Goal: Information Seeking & Learning: Learn about a topic

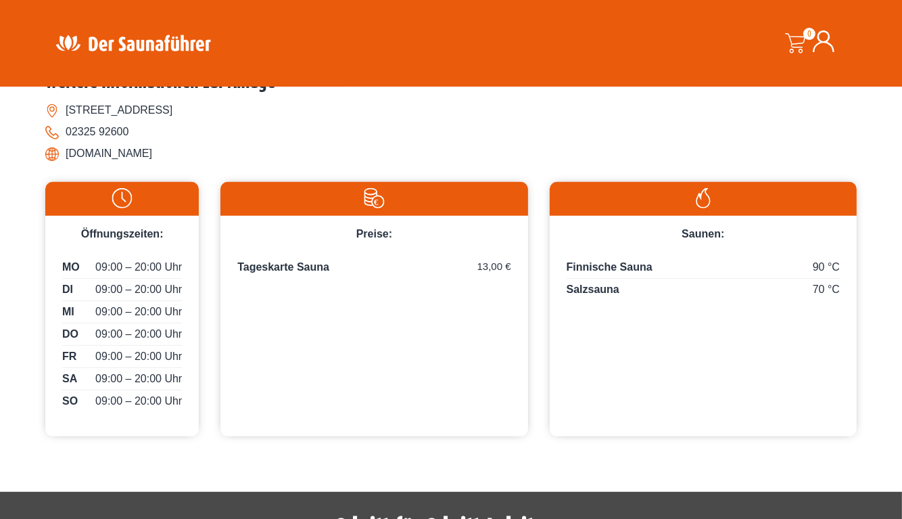
scroll to position [505, 0]
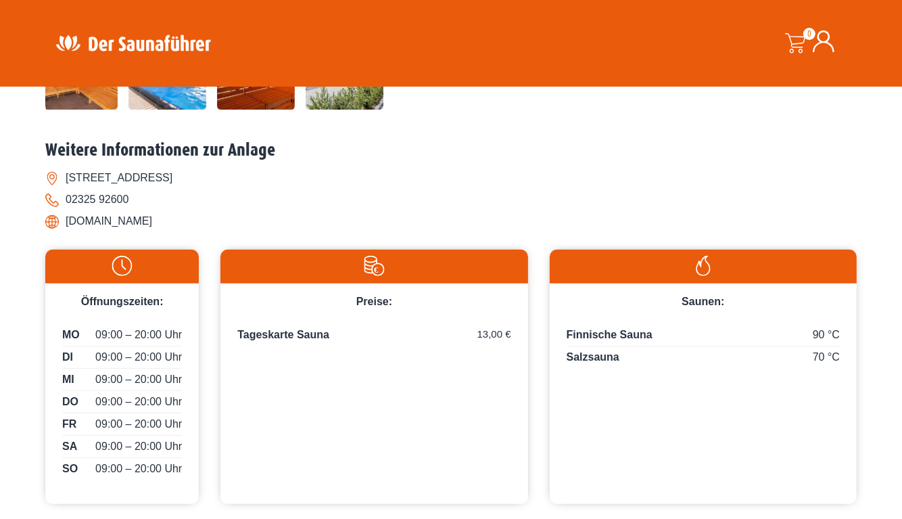
click at [595, 327] on div "90 °C Finnische Sauna" at bounding box center [703, 337] width 273 height 20
click at [695, 271] on img at bounding box center [704, 266] width 294 height 20
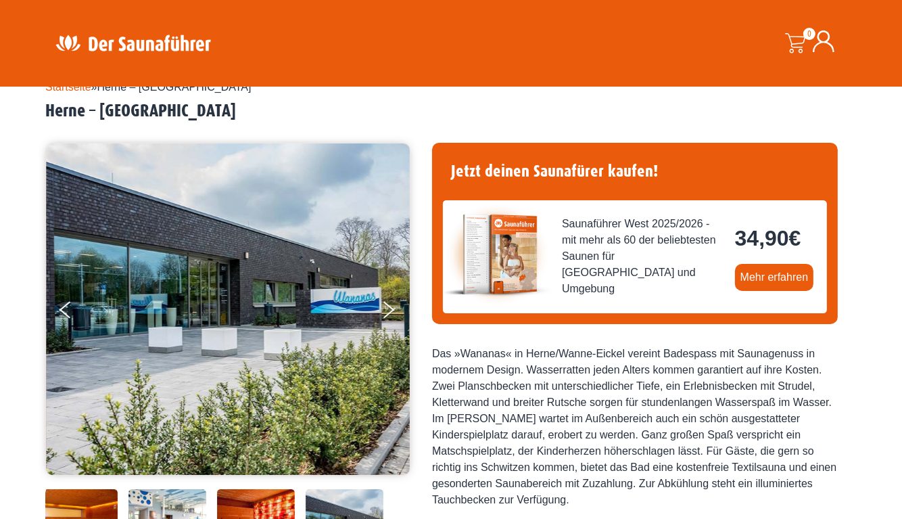
scroll to position [32, 0]
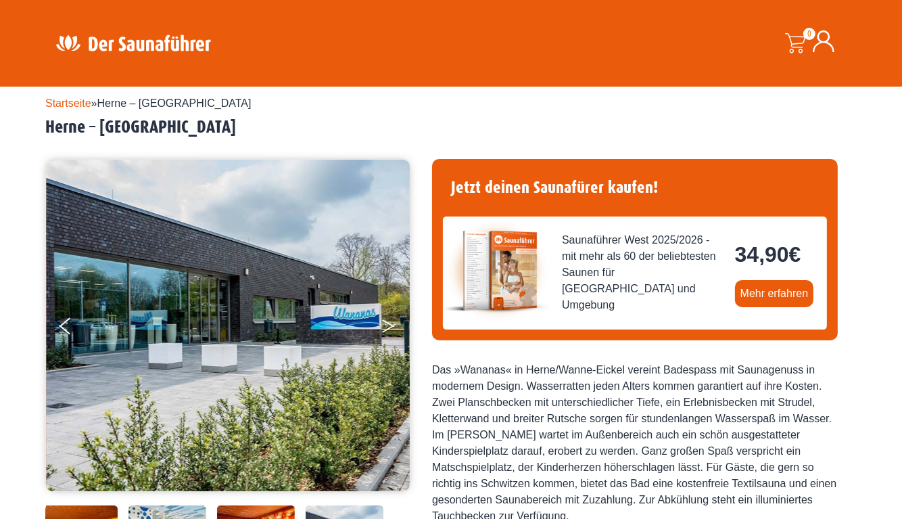
click at [386, 320] on icon "Next" at bounding box center [388, 323] width 12 height 8
click at [386, 323] on button "Next" at bounding box center [398, 329] width 34 height 34
click at [67, 323] on button "Previous" at bounding box center [77, 329] width 34 height 34
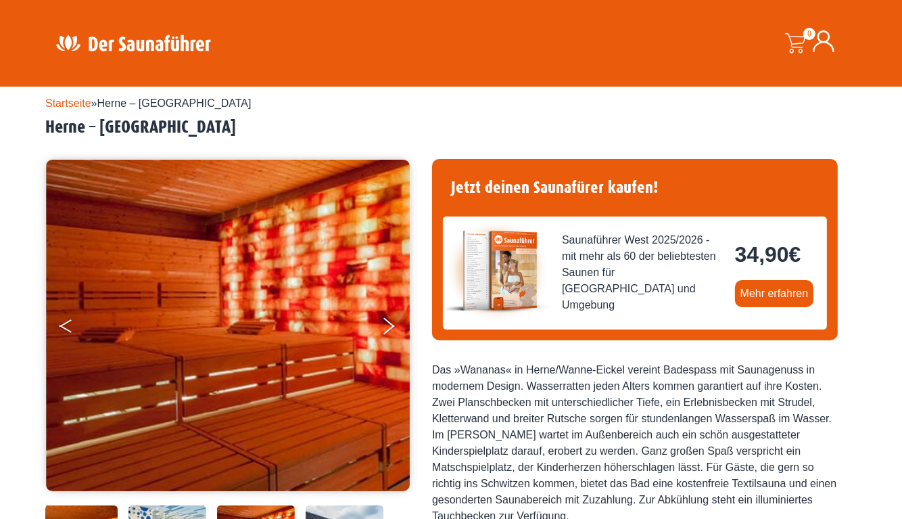
click at [67, 323] on button "Previous" at bounding box center [77, 329] width 34 height 34
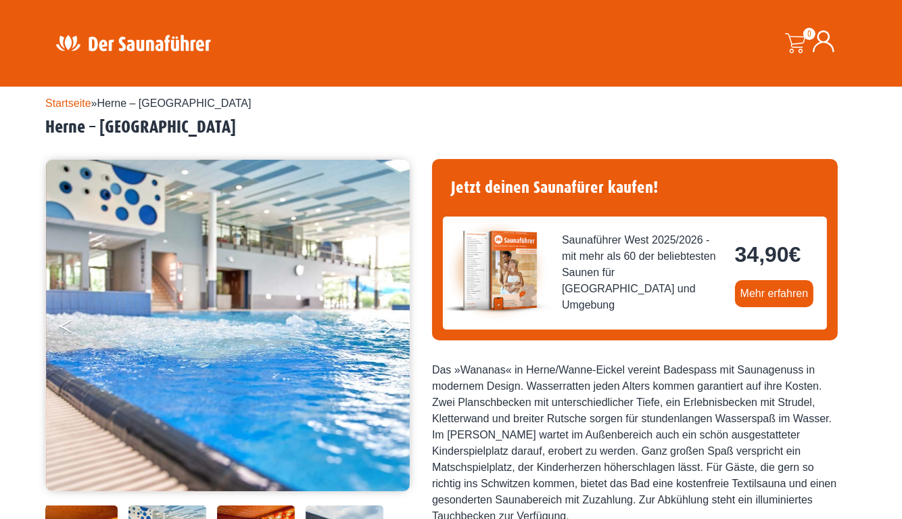
click at [67, 323] on button "Previous" at bounding box center [77, 329] width 34 height 34
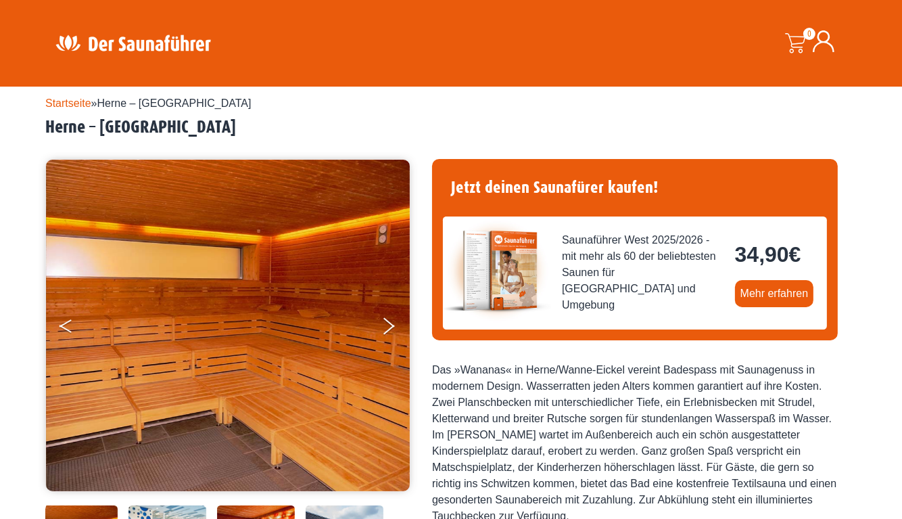
click at [67, 323] on button "Previous" at bounding box center [77, 329] width 34 height 34
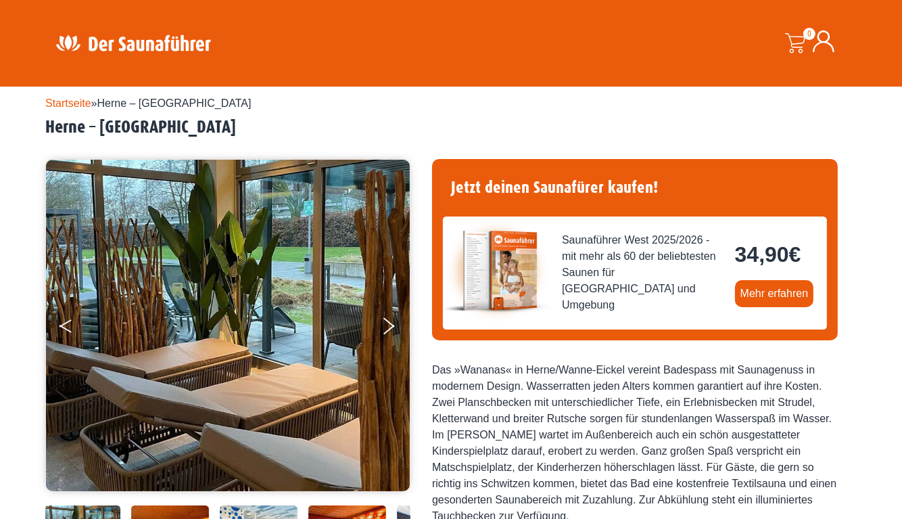
click at [67, 323] on button "Previous" at bounding box center [77, 329] width 34 height 34
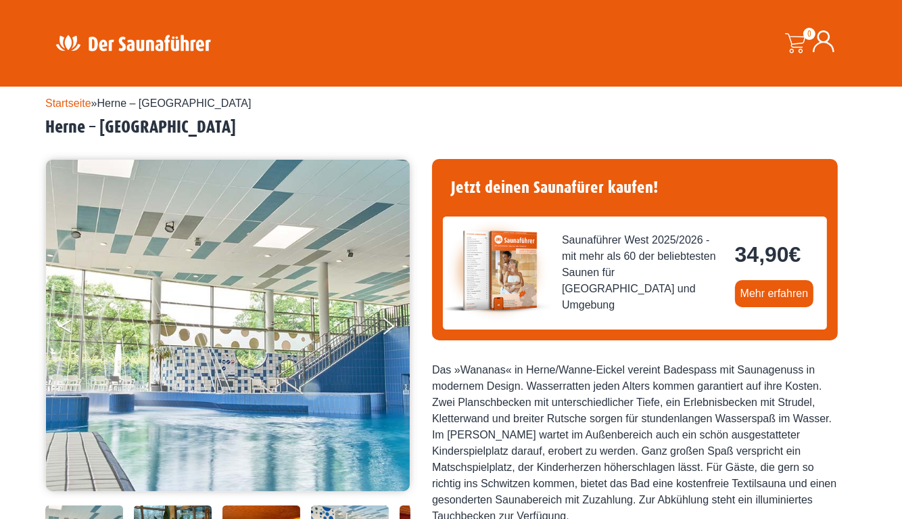
click at [67, 323] on button "Previous" at bounding box center [77, 329] width 34 height 34
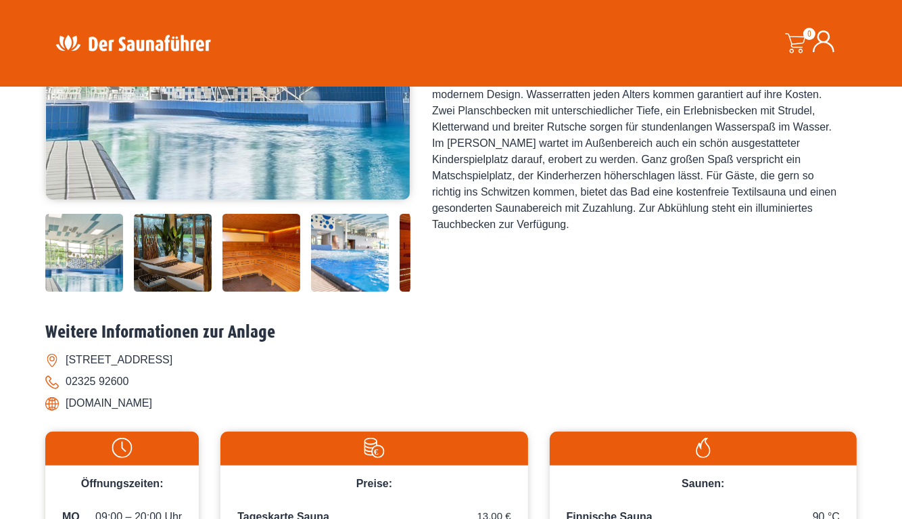
scroll to position [0, 0]
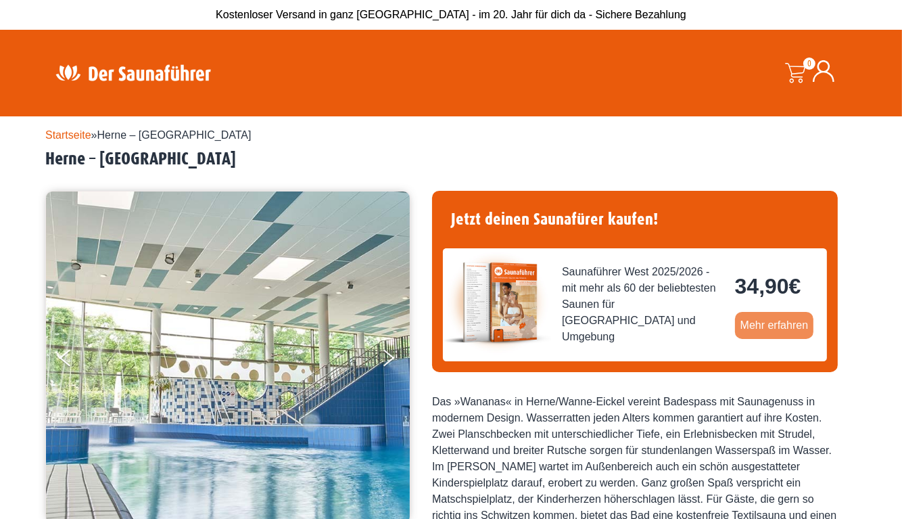
click at [761, 324] on link "Mehr erfahren" at bounding box center [774, 325] width 79 height 27
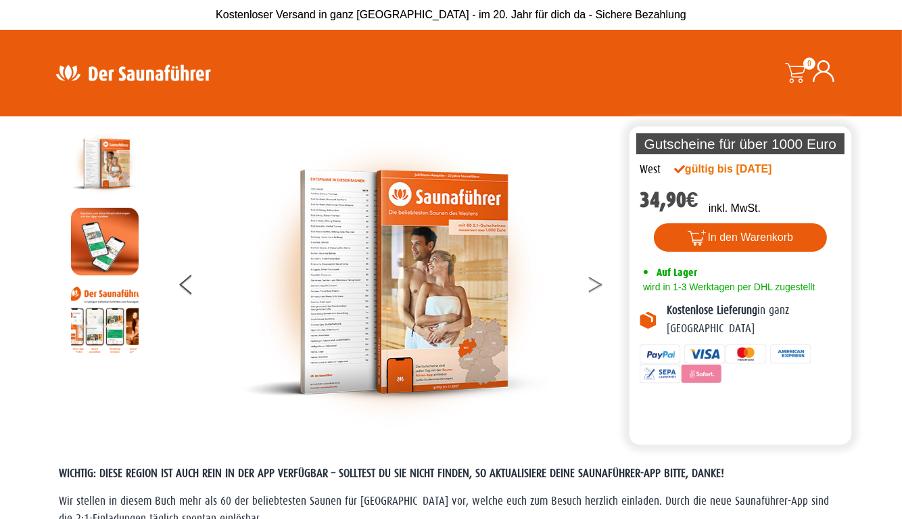
click at [590, 286] on button at bounding box center [604, 287] width 34 height 34
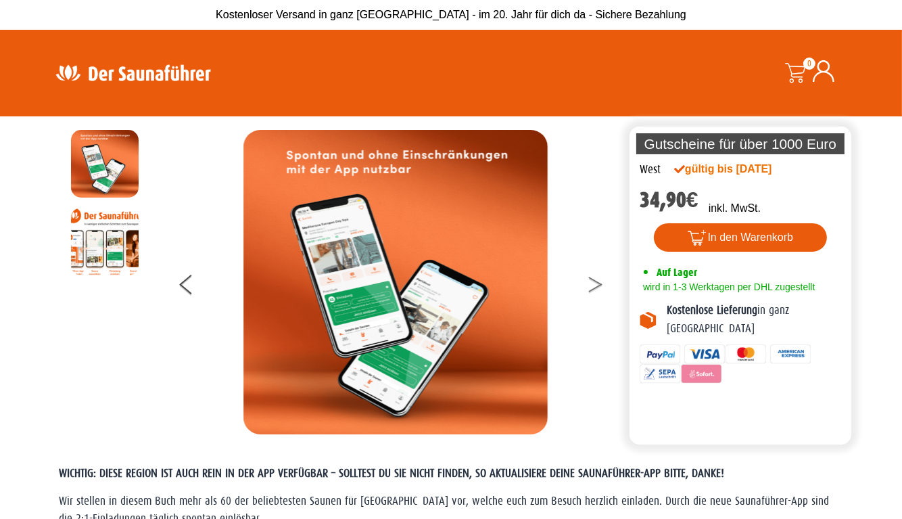
click at [590, 286] on button at bounding box center [604, 287] width 34 height 34
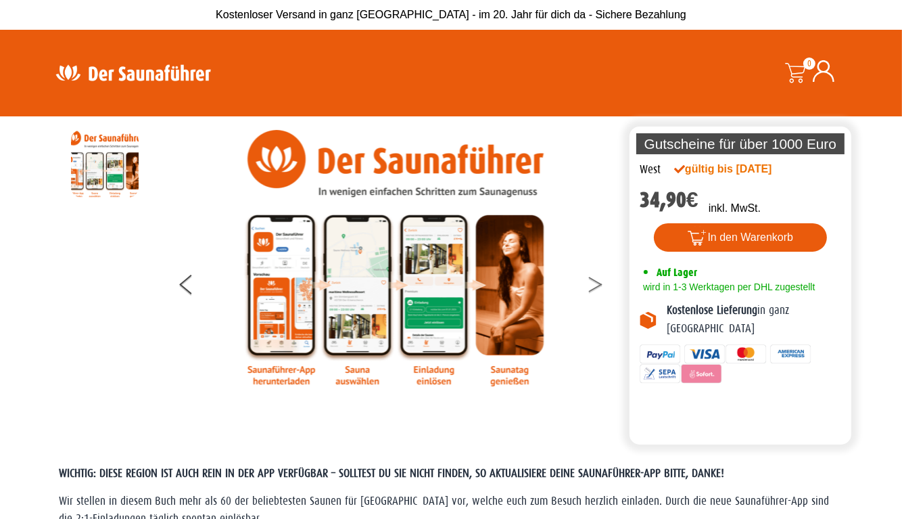
click at [590, 286] on button at bounding box center [604, 287] width 34 height 34
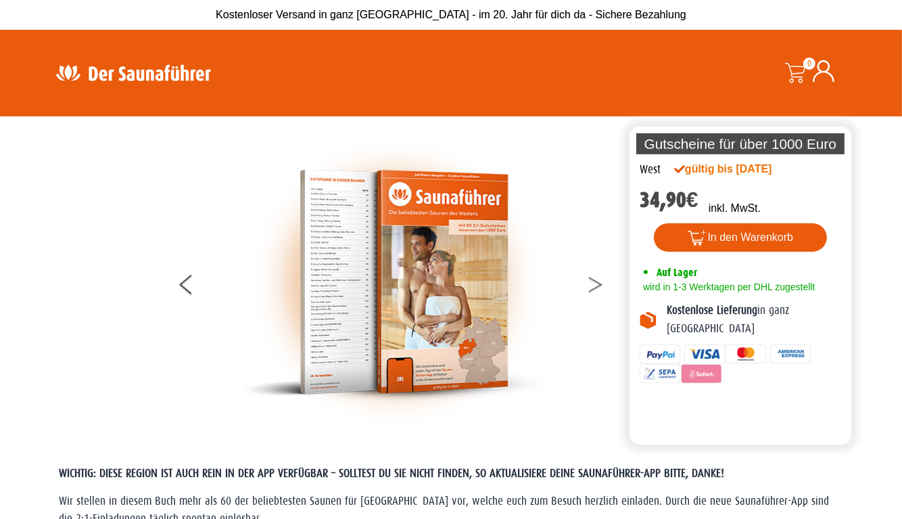
click at [590, 285] on button at bounding box center [604, 287] width 34 height 34
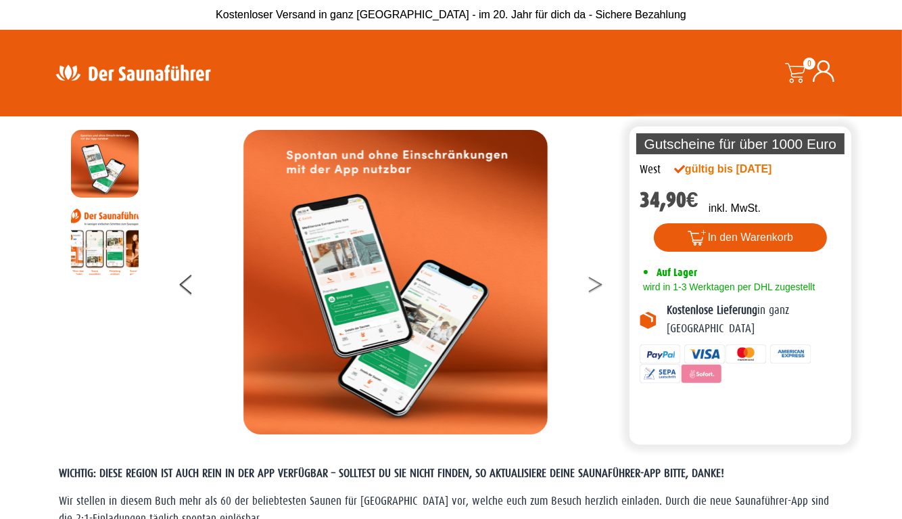
click at [590, 285] on button at bounding box center [604, 287] width 34 height 34
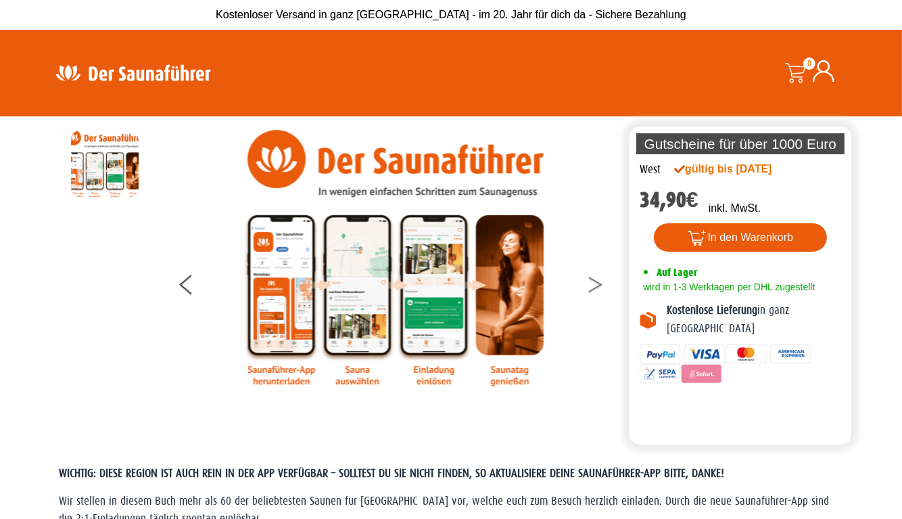
click at [590, 285] on button at bounding box center [604, 287] width 34 height 34
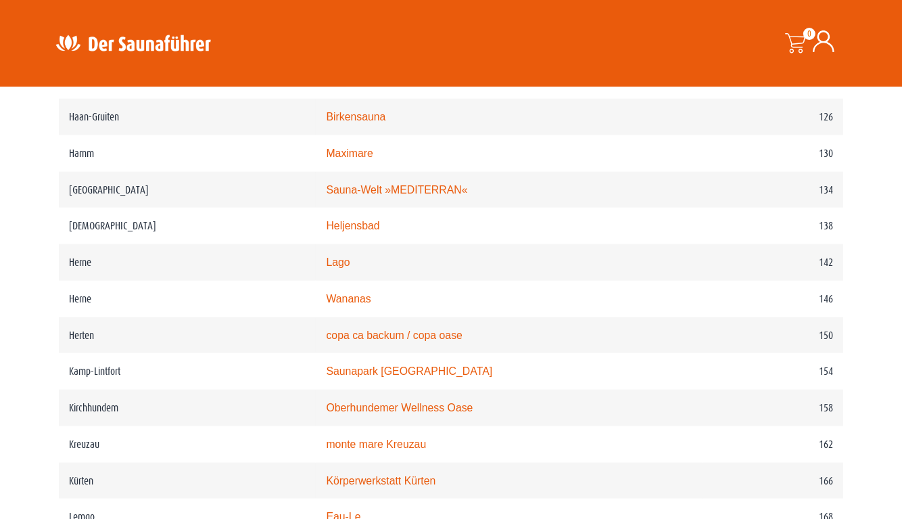
scroll to position [1623, 0]
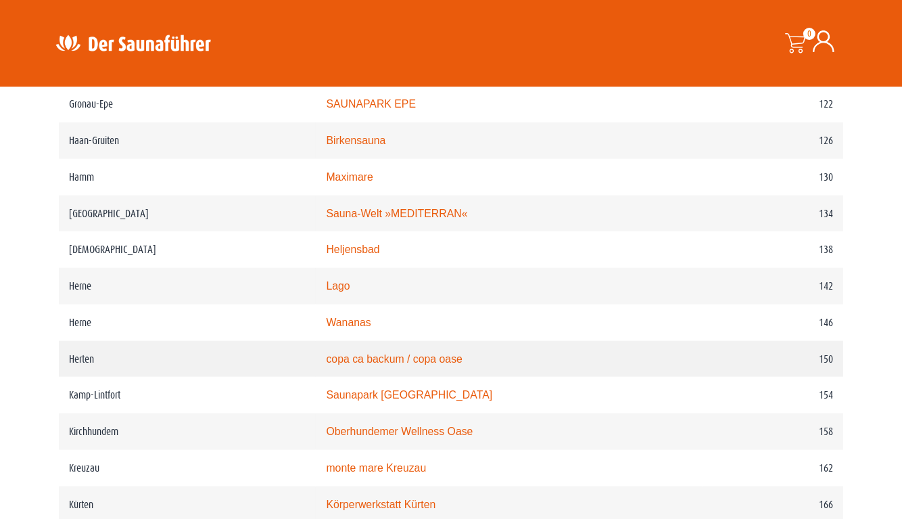
click at [425, 356] on link "copa ca backum / copa oase" at bounding box center [394, 358] width 137 height 11
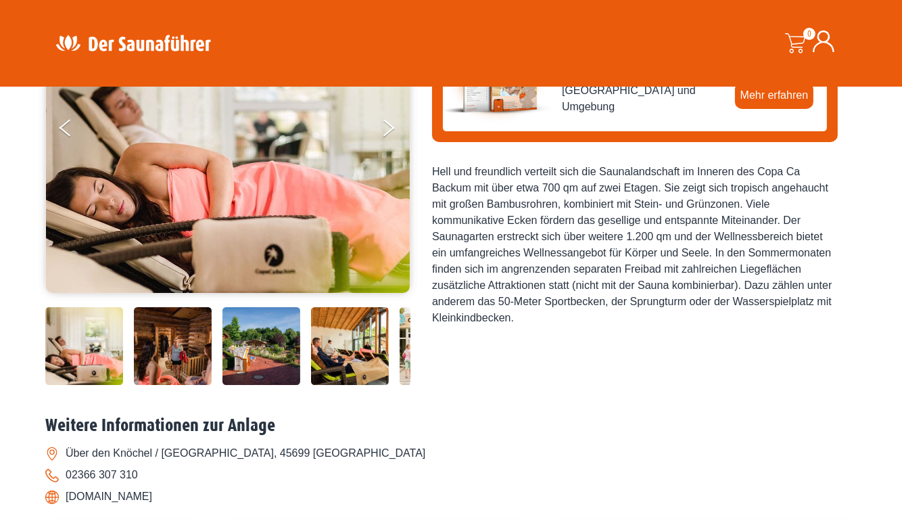
scroll to position [270, 0]
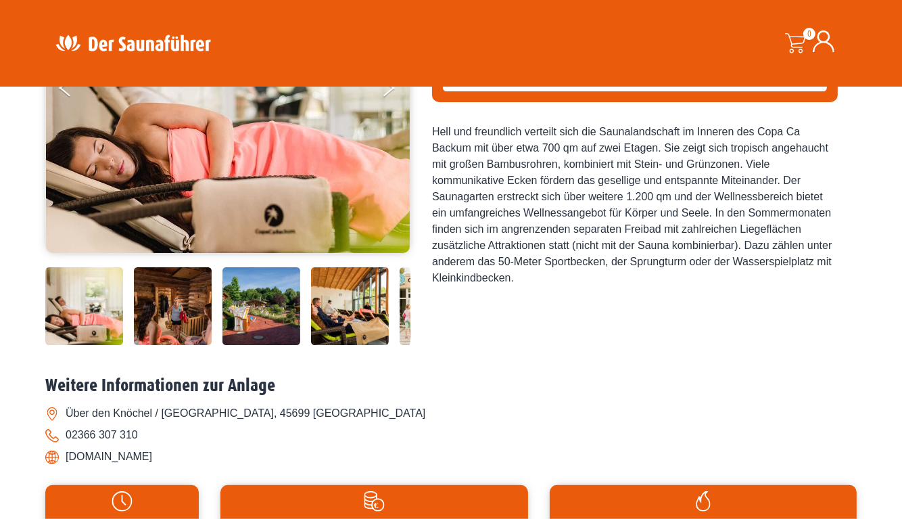
click at [97, 306] on img at bounding box center [84, 306] width 78 height 78
click at [188, 156] on img at bounding box center [228, 87] width 365 height 331
click at [189, 294] on img at bounding box center [173, 306] width 78 height 78
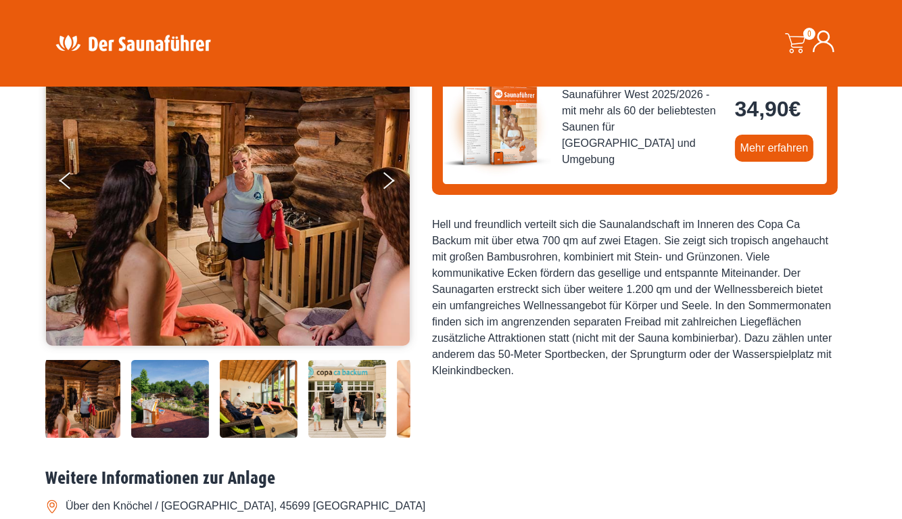
scroll to position [135, 0]
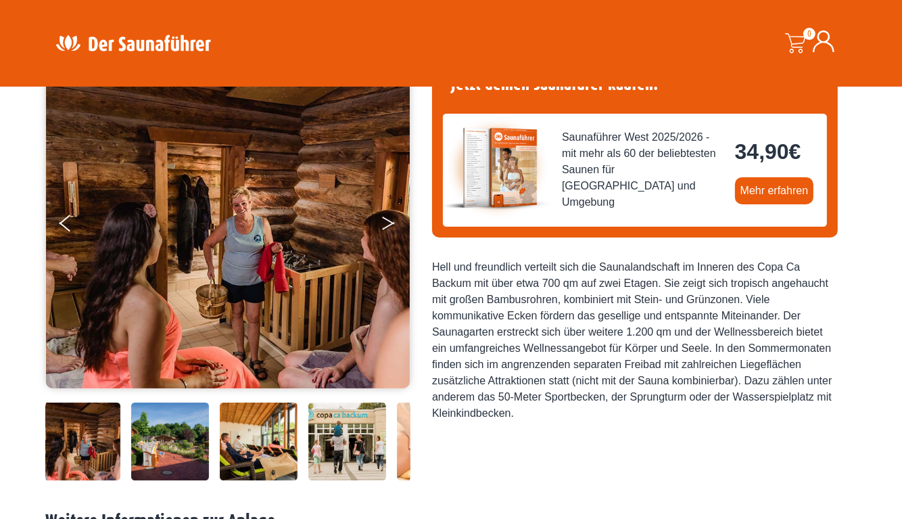
click at [389, 225] on icon "Next" at bounding box center [388, 226] width 12 height 8
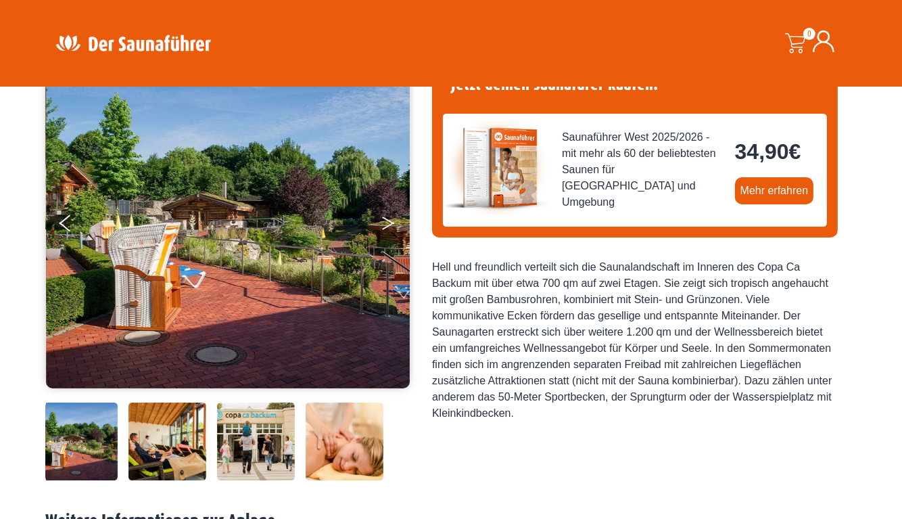
click at [389, 225] on icon "Next" at bounding box center [388, 226] width 12 height 8
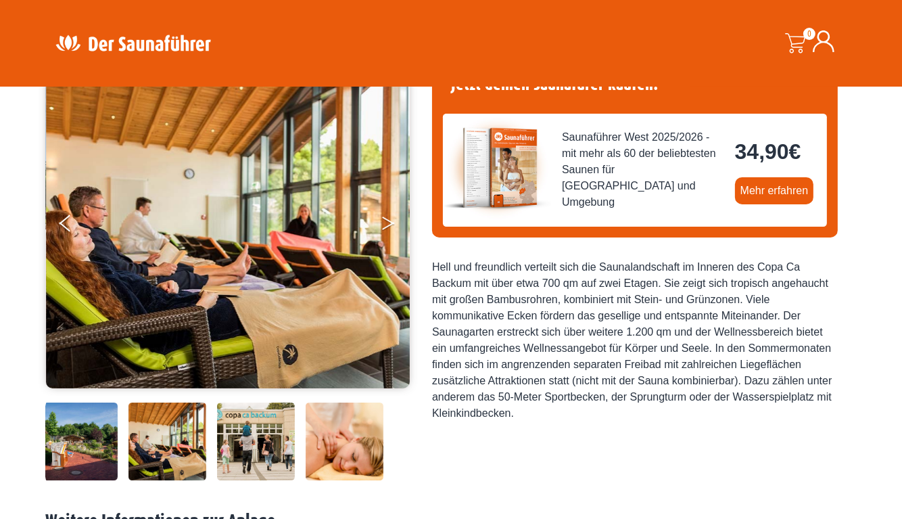
click at [389, 225] on icon "Next" at bounding box center [388, 226] width 12 height 8
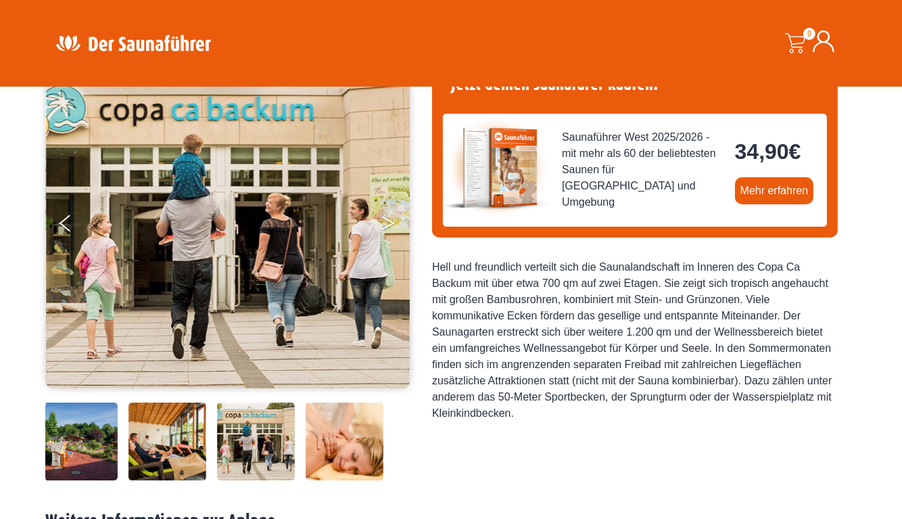
click at [389, 225] on icon "Next" at bounding box center [388, 226] width 12 height 8
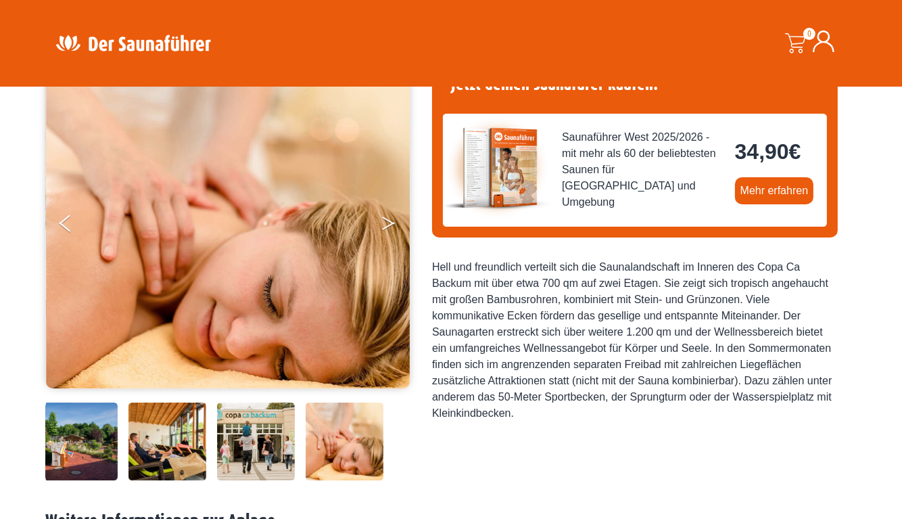
click at [389, 225] on icon "Next" at bounding box center [388, 226] width 12 height 8
click at [66, 223] on button "Previous" at bounding box center [77, 226] width 34 height 34
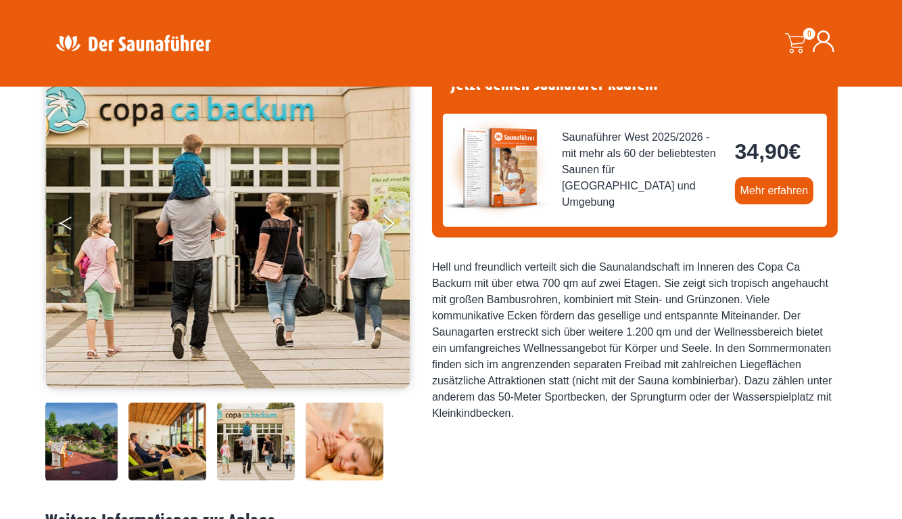
click at [66, 223] on button "Previous" at bounding box center [77, 226] width 34 height 34
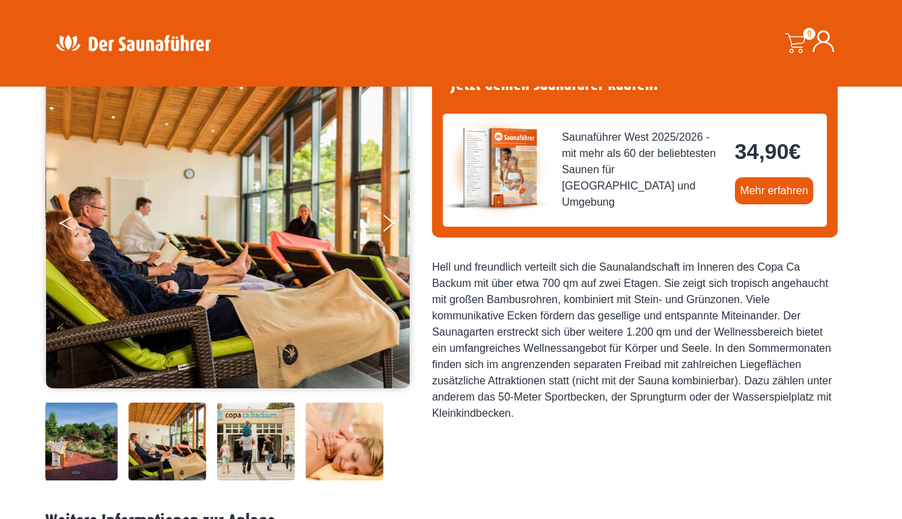
click at [66, 223] on button "Previous" at bounding box center [77, 226] width 34 height 34
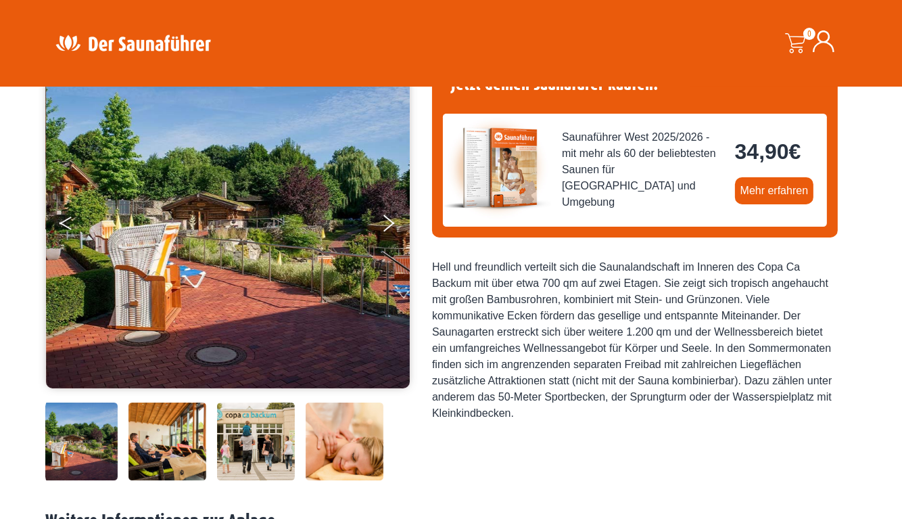
click at [66, 223] on button "Previous" at bounding box center [77, 226] width 34 height 34
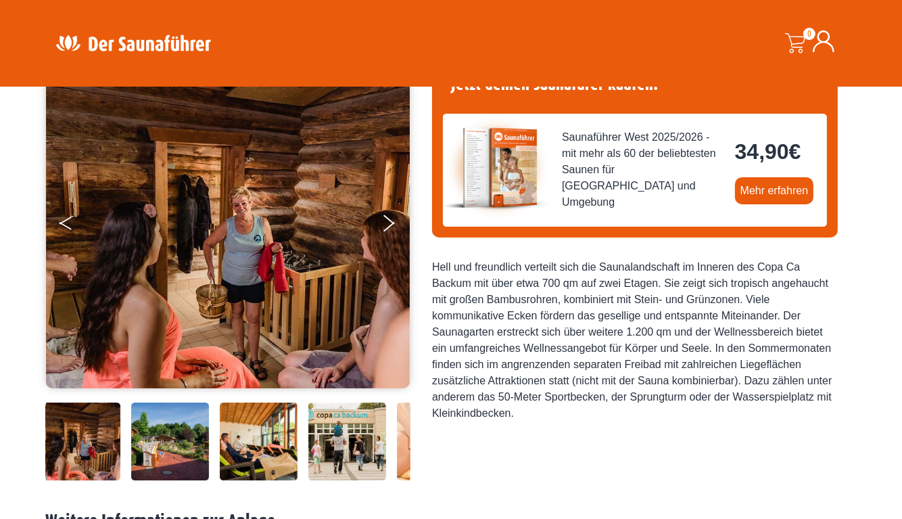
click at [66, 223] on button "Previous" at bounding box center [77, 226] width 34 height 34
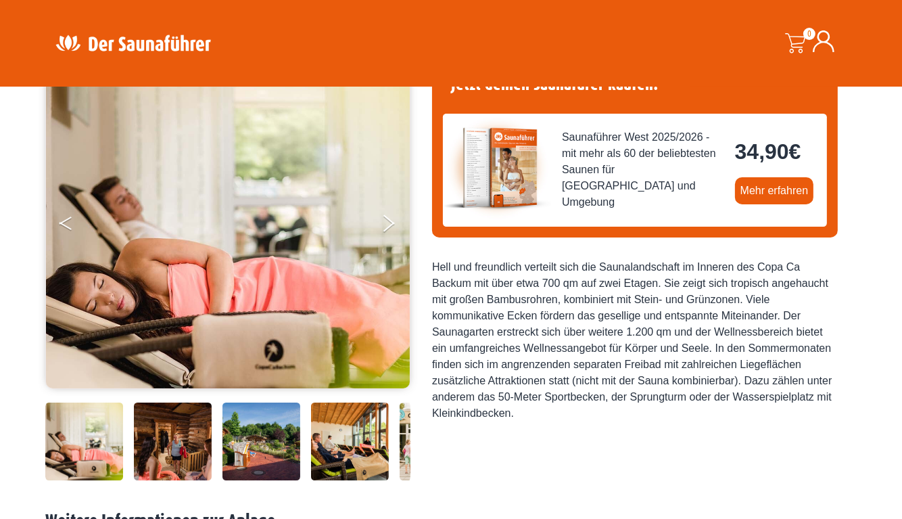
click at [66, 218] on icon "Previous" at bounding box center [65, 220] width 12 height 8
click at [393, 224] on button "Next" at bounding box center [398, 226] width 34 height 34
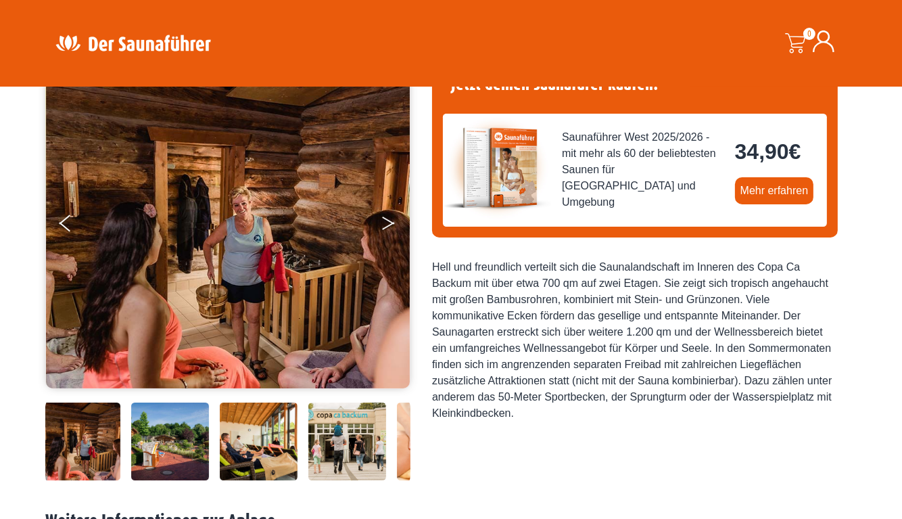
click at [393, 224] on button "Next" at bounding box center [398, 226] width 34 height 34
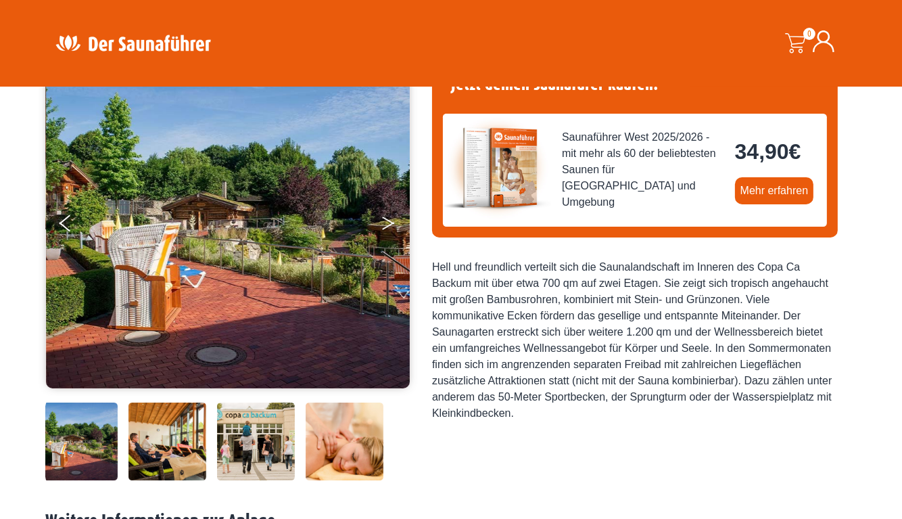
click at [393, 224] on button "Next" at bounding box center [398, 226] width 34 height 34
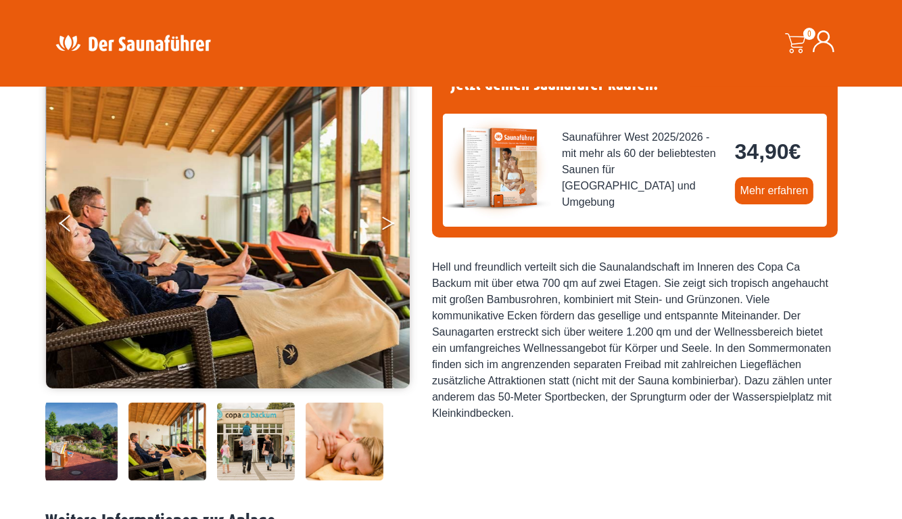
click at [393, 224] on button "Next" at bounding box center [398, 226] width 34 height 34
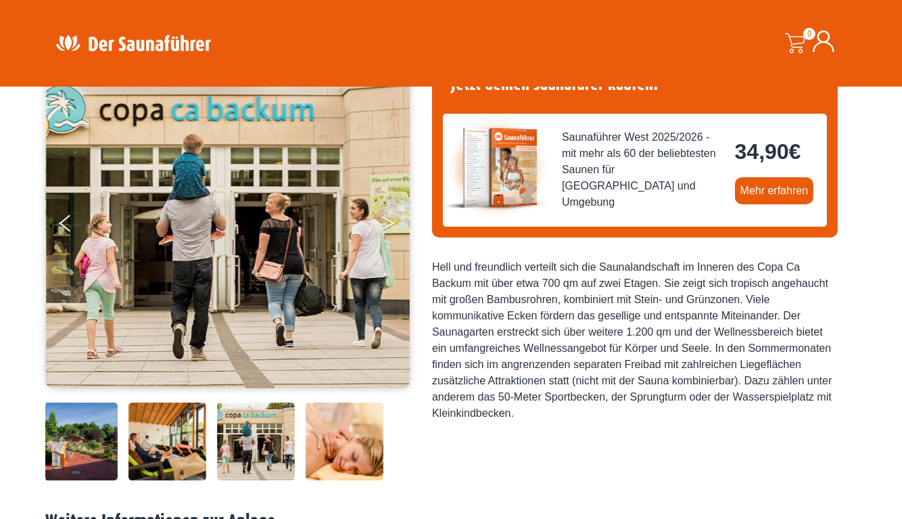
click at [393, 224] on button "Next" at bounding box center [398, 226] width 34 height 34
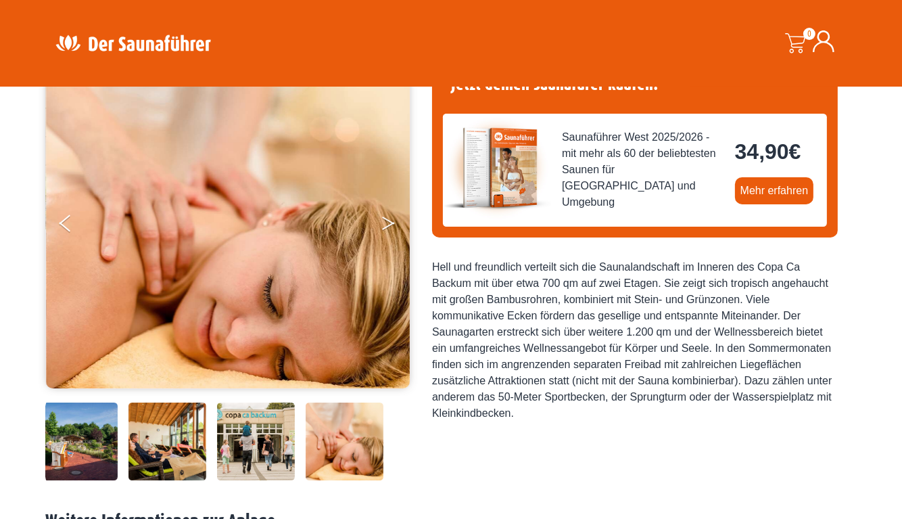
click at [393, 224] on button "Next" at bounding box center [398, 226] width 34 height 34
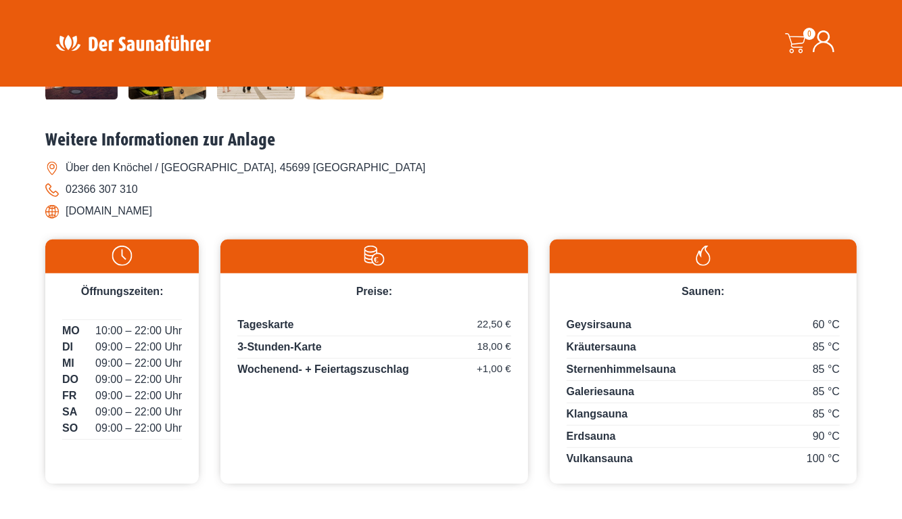
scroll to position [270, 0]
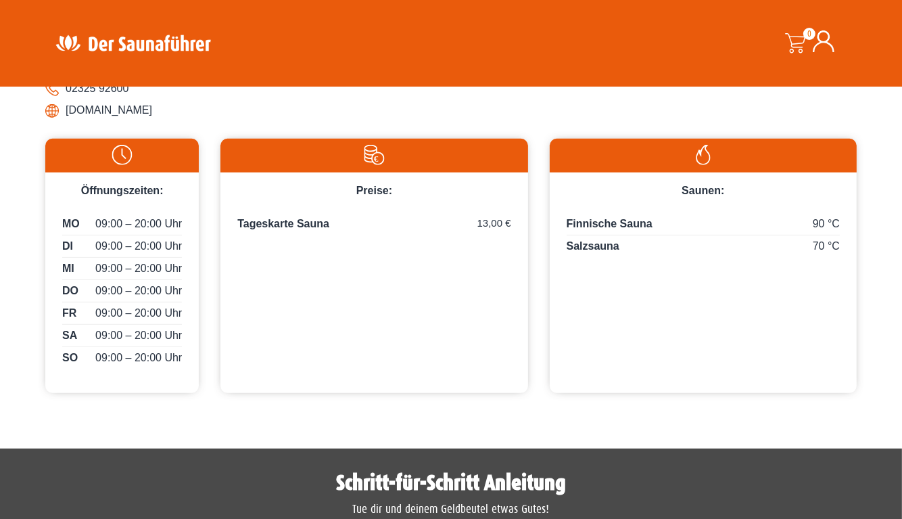
scroll to position [608, 0]
